Goal: Transaction & Acquisition: Purchase product/service

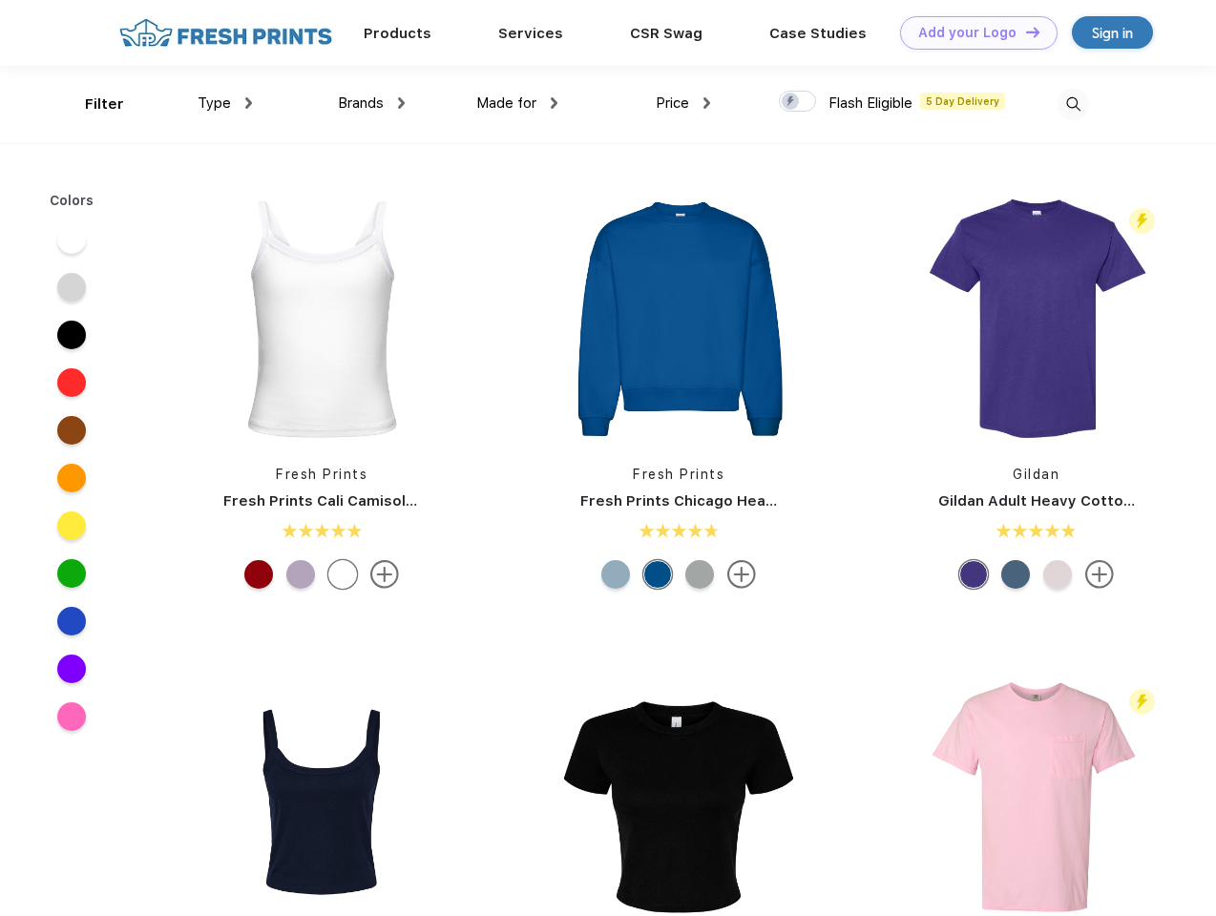
scroll to position [1, 0]
click at [972, 32] on link "Add your Logo Design Tool" at bounding box center [978, 32] width 157 height 33
click at [0, 0] on div "Design Tool" at bounding box center [0, 0] width 0 height 0
click at [1024, 31] on link "Add your Logo Design Tool" at bounding box center [978, 32] width 157 height 33
click at [92, 104] on div "Filter" at bounding box center [104, 105] width 39 height 22
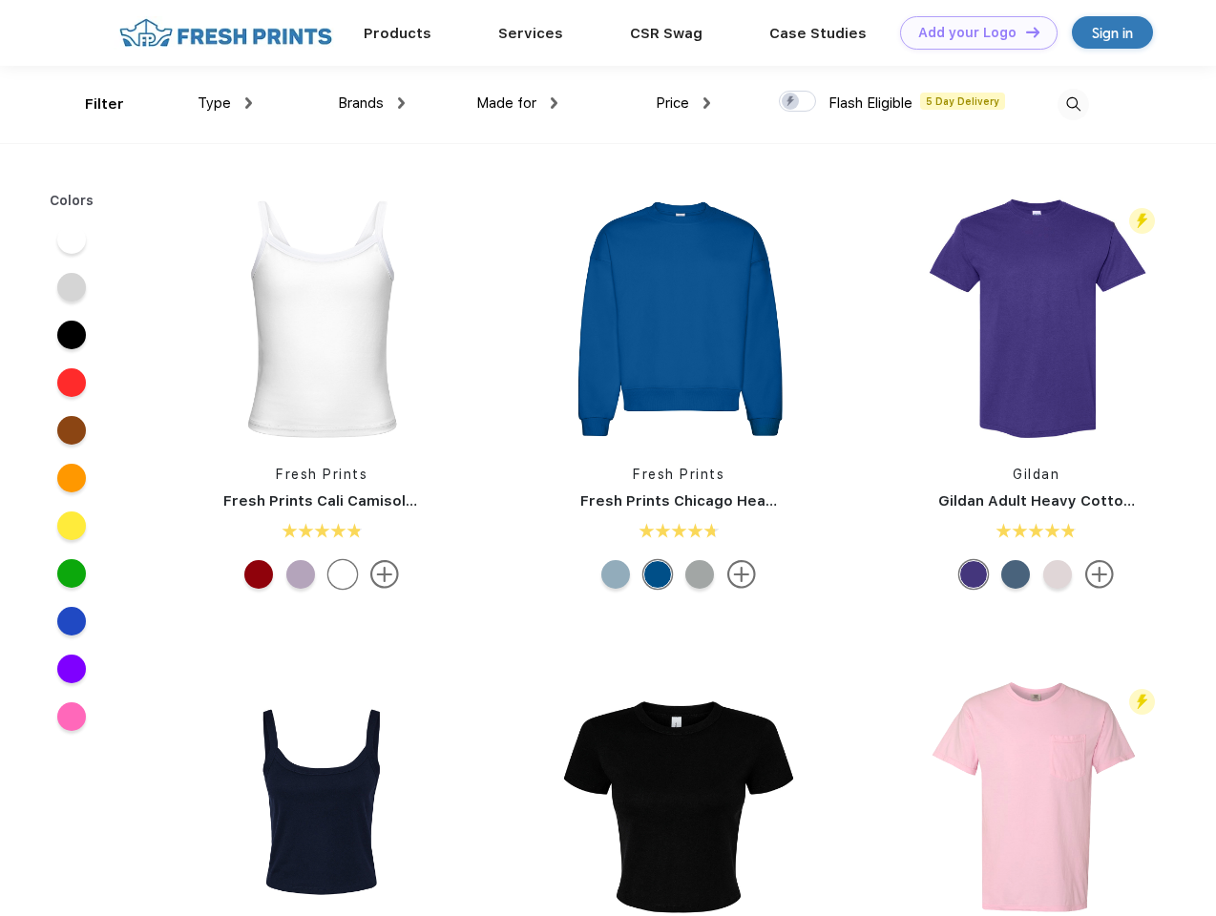
click at [225, 103] on span "Type" at bounding box center [214, 102] width 33 height 17
click at [371, 103] on span "Brands" at bounding box center [361, 102] width 46 height 17
click at [517, 103] on span "Made for" at bounding box center [506, 102] width 60 height 17
click at [683, 103] on span "Price" at bounding box center [672, 102] width 33 height 17
click at [798, 102] on div at bounding box center [797, 101] width 37 height 21
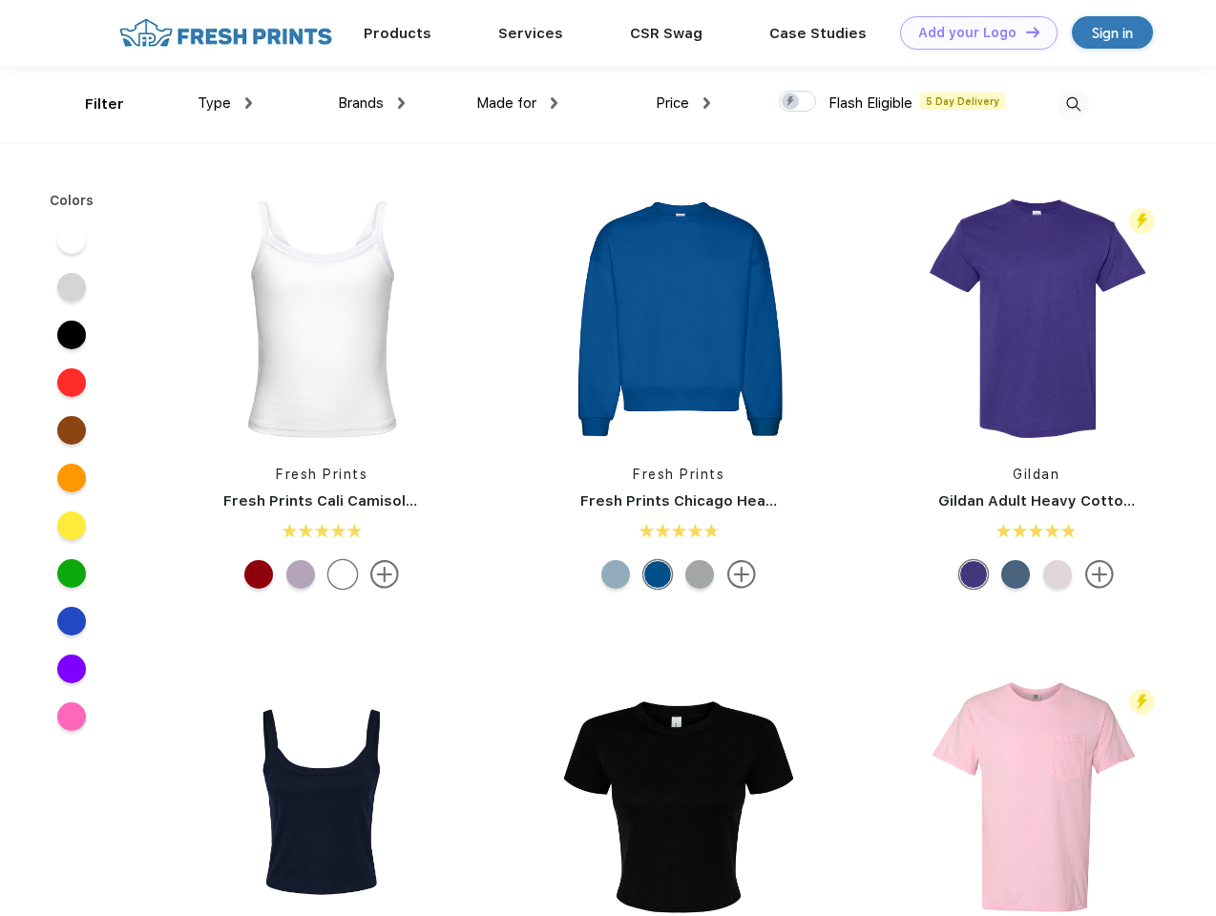
click at [791, 102] on input "checkbox" at bounding box center [785, 96] width 12 height 12
click at [1073, 104] on img at bounding box center [1072, 104] width 31 height 31
